Goal: Task Accomplishment & Management: Use online tool/utility

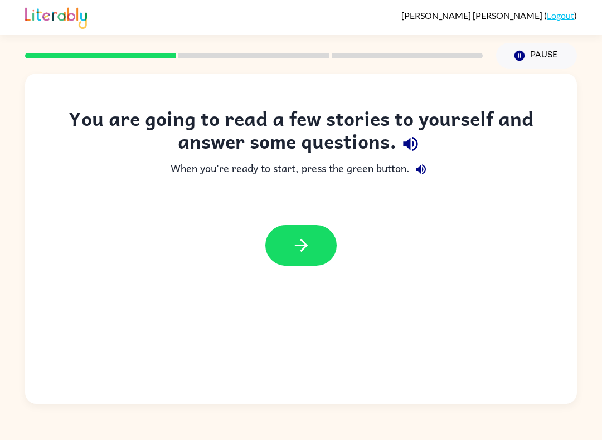
click at [319, 236] on button "button" at bounding box center [300, 245] width 71 height 41
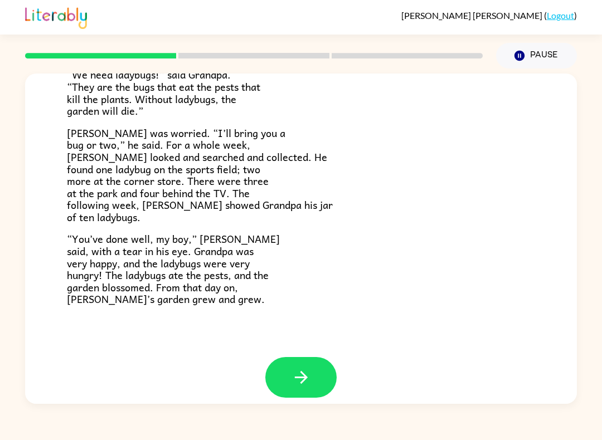
scroll to position [295, 0]
click at [301, 370] on icon "button" at bounding box center [300, 377] width 19 height 19
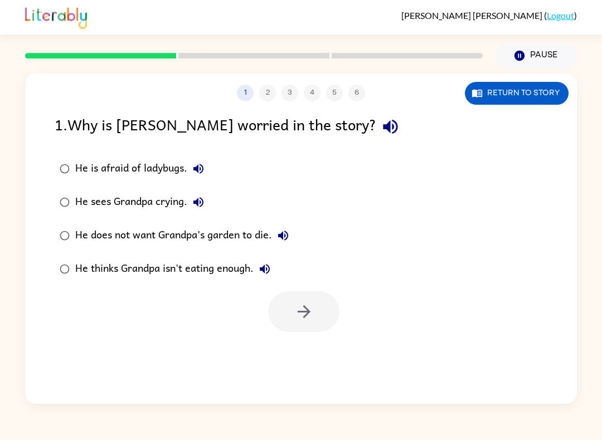
scroll to position [0, 0]
click at [309, 324] on button "button" at bounding box center [303, 311] width 71 height 41
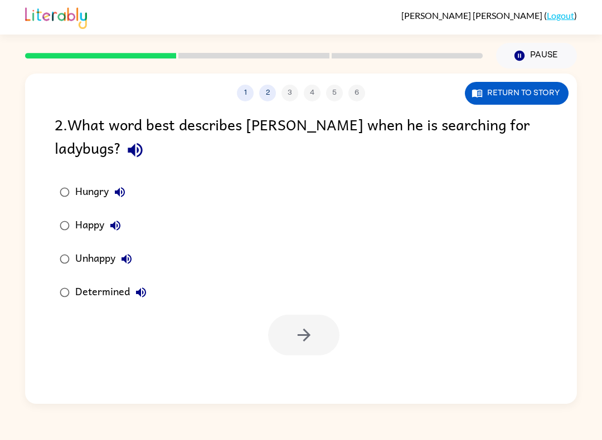
click at [84, 309] on label "Determined" at bounding box center [102, 292] width 109 height 33
click at [86, 311] on div at bounding box center [301, 332] width 552 height 46
click at [321, 355] on button "button" at bounding box center [303, 335] width 71 height 41
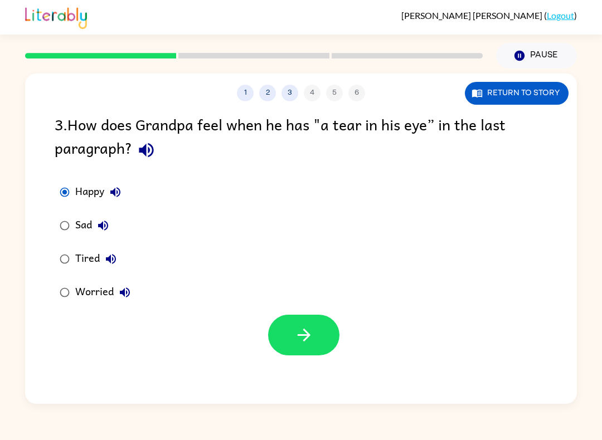
click at [284, 335] on button "button" at bounding box center [303, 335] width 71 height 41
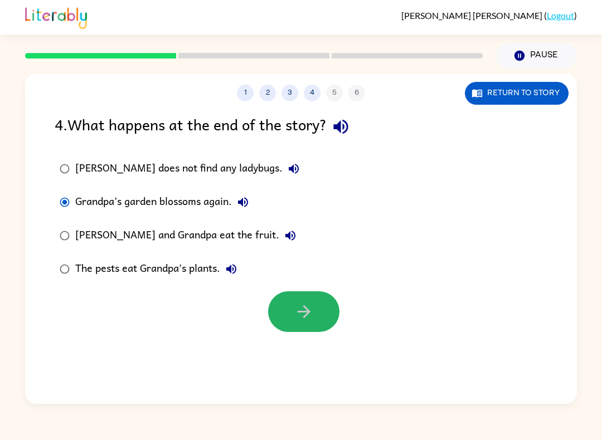
click at [334, 308] on button "button" at bounding box center [303, 311] width 71 height 41
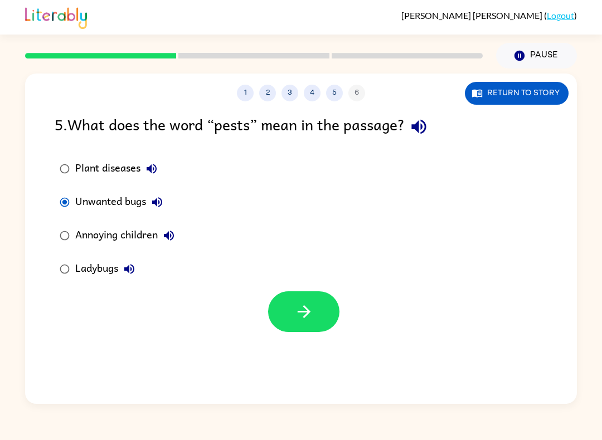
click at [288, 325] on button "button" at bounding box center [303, 311] width 71 height 41
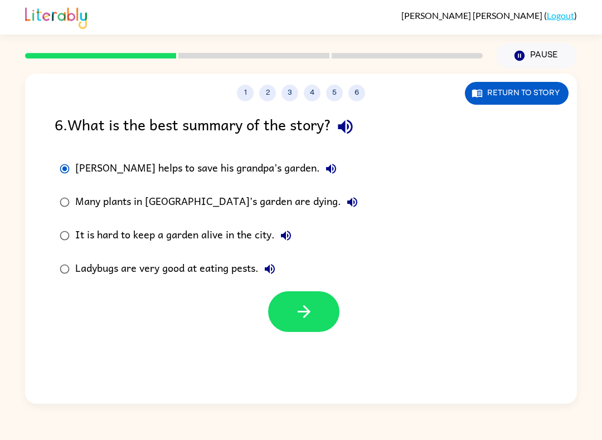
click at [292, 325] on button "button" at bounding box center [303, 311] width 71 height 41
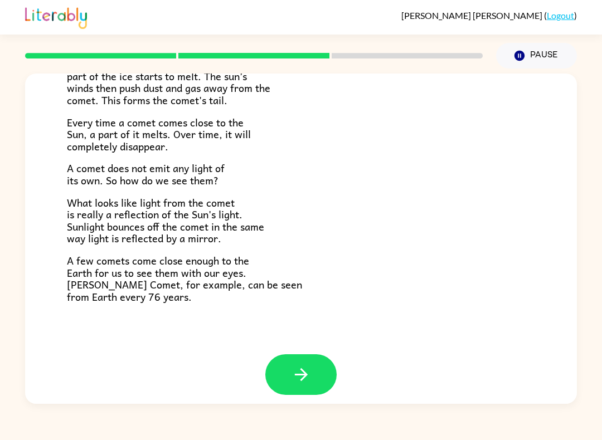
scroll to position [211, 0]
click at [313, 371] on button "button" at bounding box center [300, 375] width 71 height 41
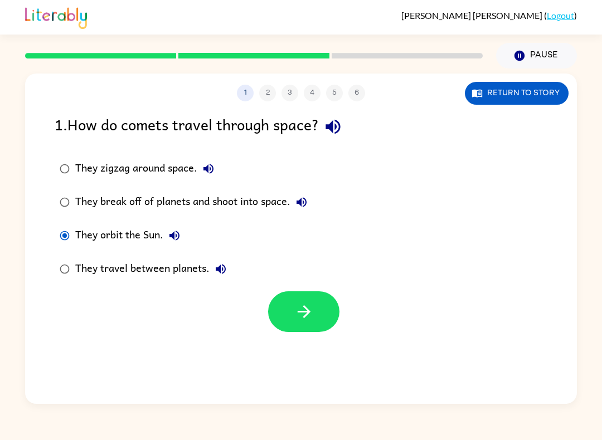
click at [324, 314] on button "button" at bounding box center [303, 311] width 71 height 41
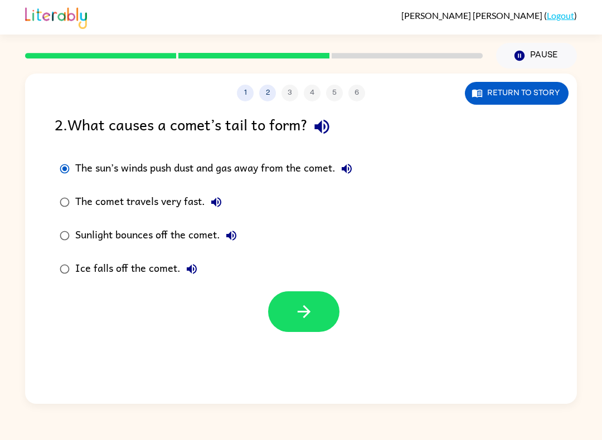
click at [323, 320] on button "button" at bounding box center [303, 311] width 71 height 41
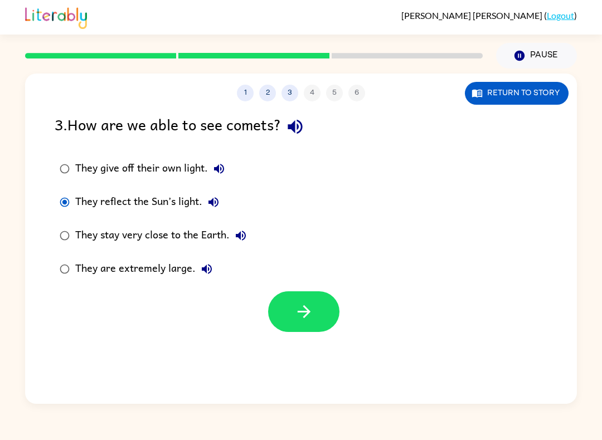
click at [314, 326] on button "button" at bounding box center [303, 311] width 71 height 41
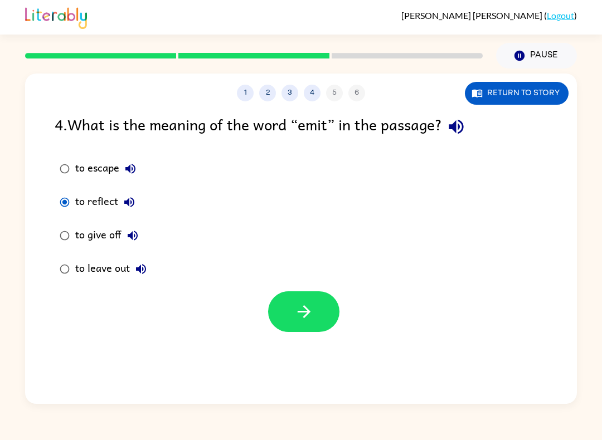
click at [316, 316] on button "button" at bounding box center [303, 311] width 71 height 41
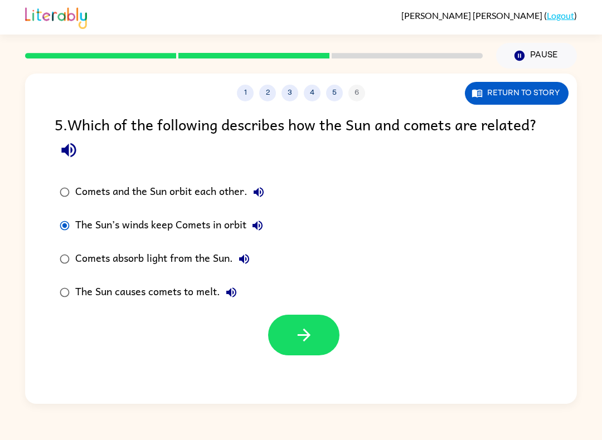
click at [322, 332] on button "button" at bounding box center [303, 335] width 71 height 41
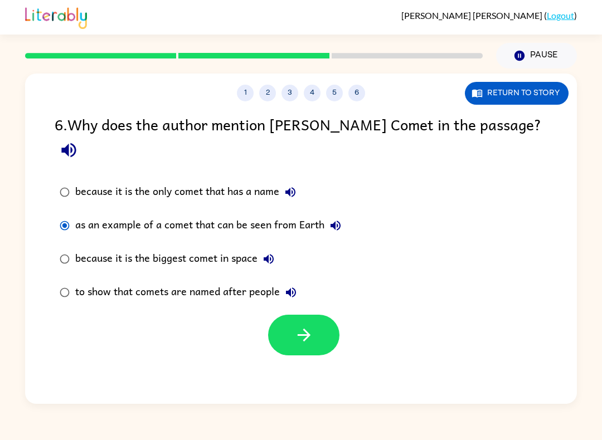
click at [296, 325] on icon "button" at bounding box center [303, 334] width 19 height 19
